Goal: Information Seeking & Learning: Learn about a topic

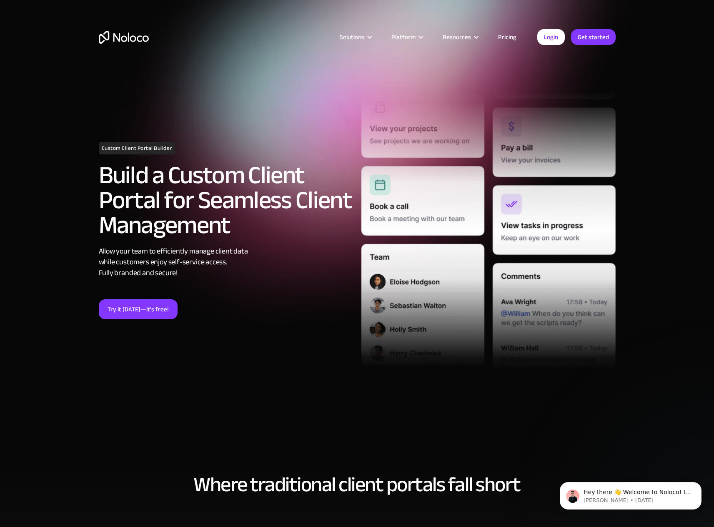
click at [151, 429] on section "Custom Client Portal Builder Build a Custom Client Portal for Seamless Client M…" at bounding box center [357, 232] width 714 height 465
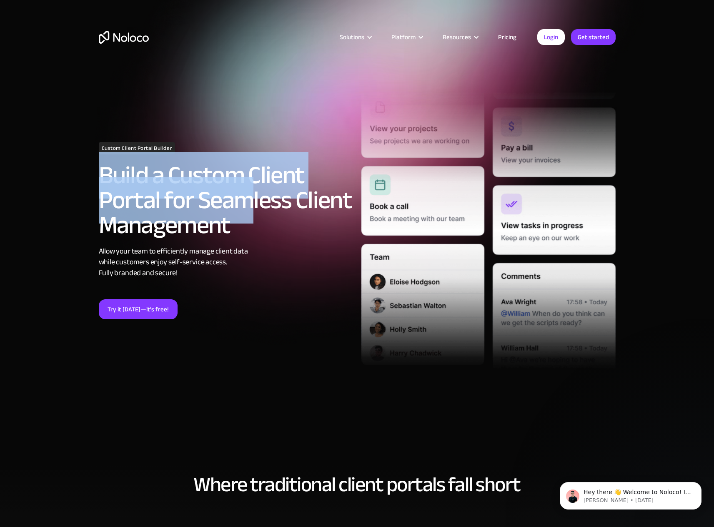
drag, startPoint x: 100, startPoint y: 168, endPoint x: 252, endPoint y: 223, distance: 162.1
click at [252, 223] on h2 "Build a Custom Client Portal for Seamless Client Management" at bounding box center [226, 200] width 254 height 75
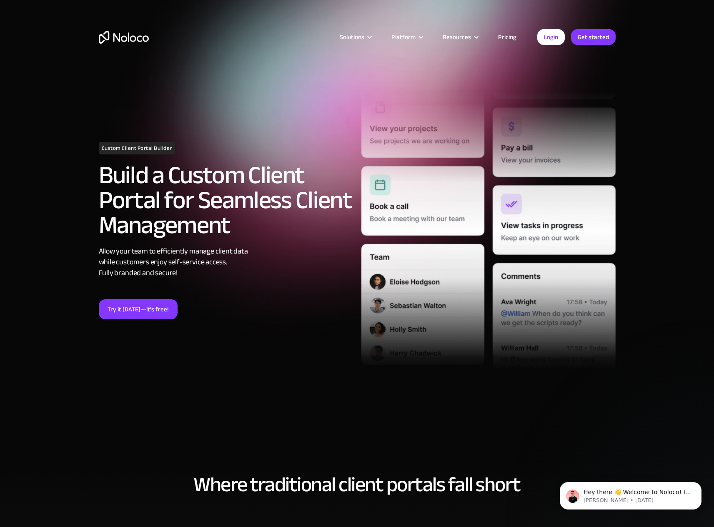
click at [325, 392] on div "Custom Client Portal Builder Build a Custom Client Portal for Seamless Client M…" at bounding box center [356, 242] width 533 height 361
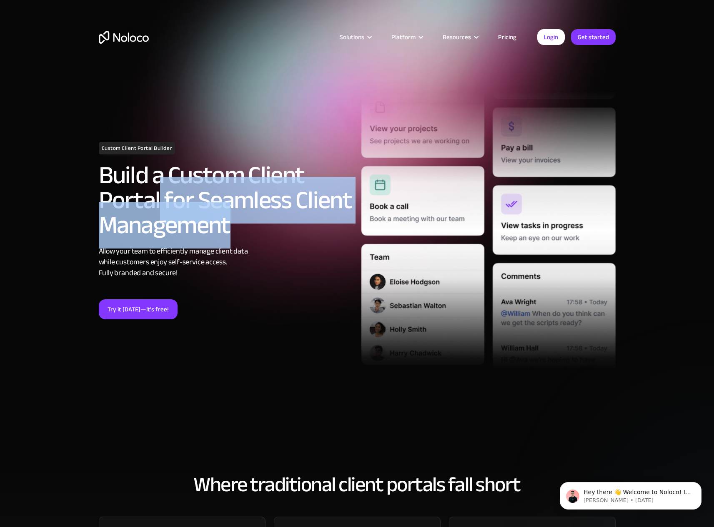
drag, startPoint x: 205, startPoint y: 242, endPoint x: 167, endPoint y: 214, distance: 46.8
click at [158, 213] on h2 "Build a Custom Client Portal for Seamless Client Management" at bounding box center [226, 200] width 254 height 75
click at [509, 34] on link "Pricing" at bounding box center [506, 37] width 39 height 11
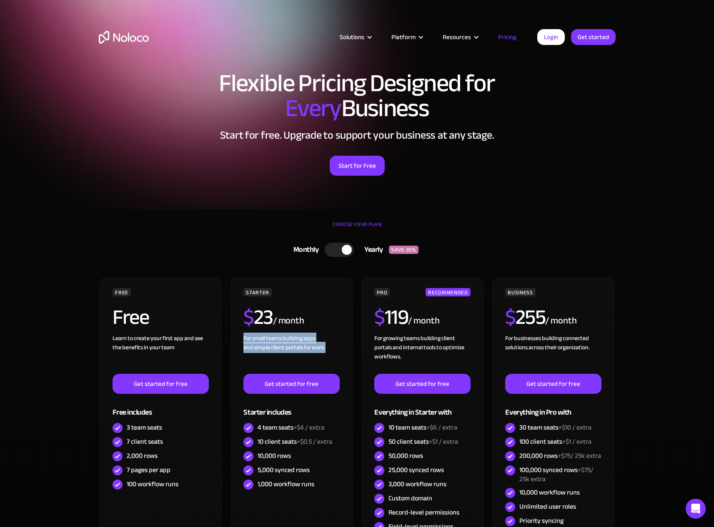
drag, startPoint x: 346, startPoint y: 343, endPoint x: 537, endPoint y: 7, distance: 386.9
click at [375, 343] on div "FREE Free Learn to create your first app and see the benefits in your team ‍ Ge…" at bounding box center [357, 426] width 517 height 299
